Goal: Task Accomplishment & Management: Manage account settings

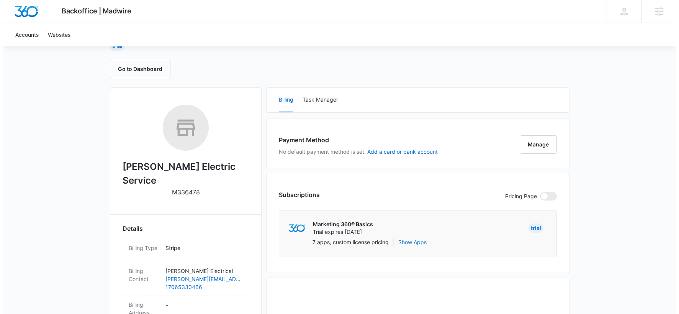
scroll to position [77, 0]
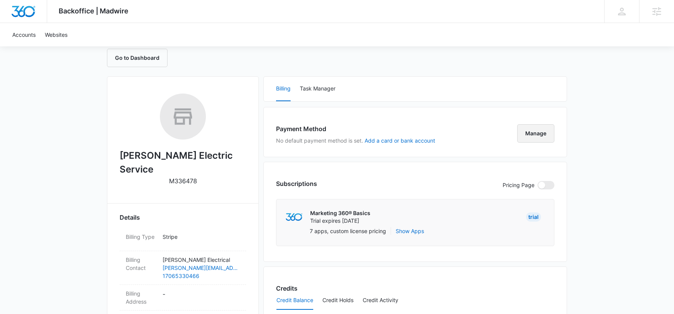
click at [537, 134] on button "Manage" at bounding box center [535, 133] width 37 height 18
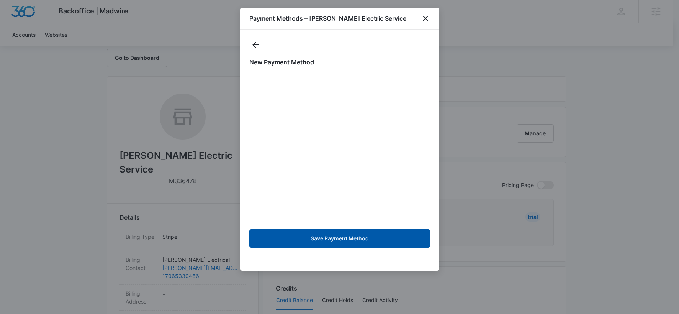
click at [353, 237] on button "Save Payment Method" at bounding box center [339, 238] width 181 height 18
